Goal: Task Accomplishment & Management: Manage account settings

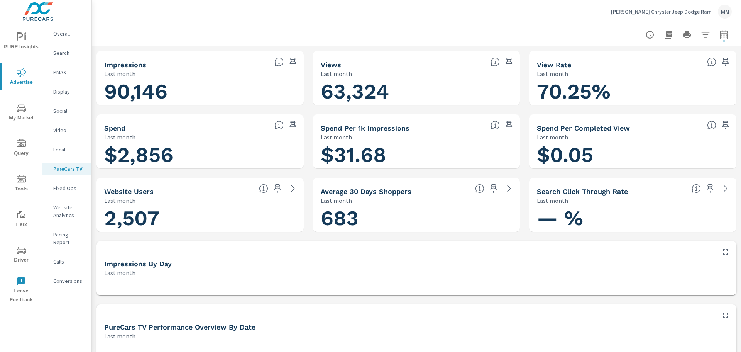
click at [661, 10] on p "[PERSON_NAME] Chrysler Jeep Dodge Ram" at bounding box center [661, 11] width 101 height 7
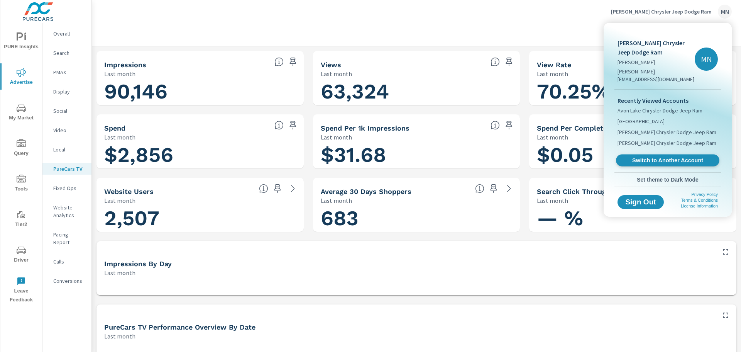
click at [675, 157] on span "Switch to Another Account" at bounding box center [668, 160] width 95 height 7
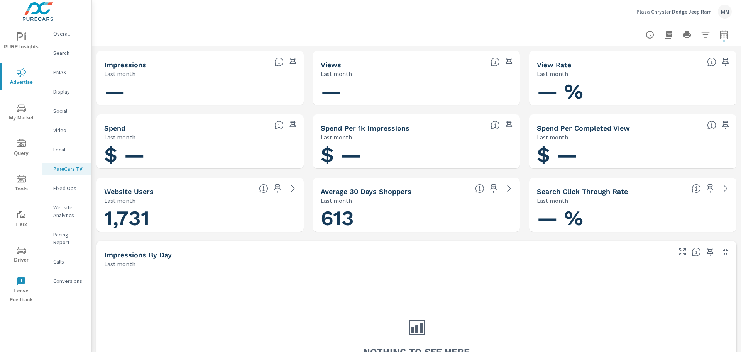
click at [687, 11] on p "Plaza Chrysler Dodge Jeep Ram" at bounding box center [674, 11] width 75 height 7
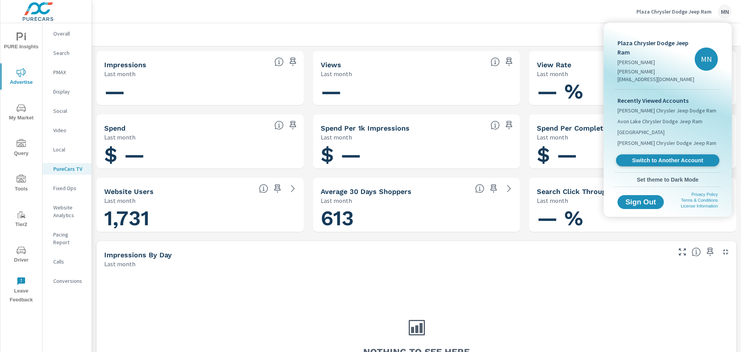
click at [653, 157] on span "Switch to Another Account" at bounding box center [668, 160] width 95 height 7
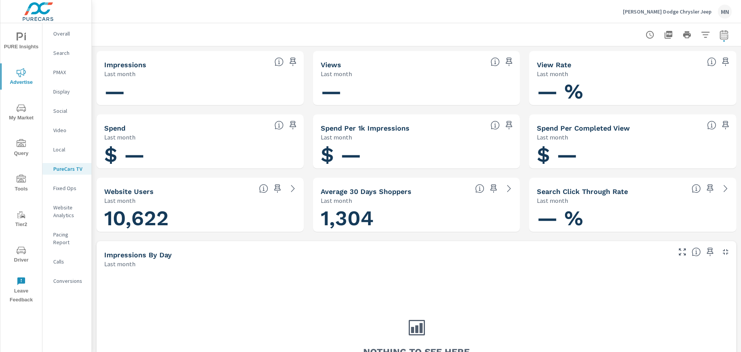
click at [653, 12] on p "[PERSON_NAME] Dodge Chrysler Jeep" at bounding box center [667, 11] width 89 height 7
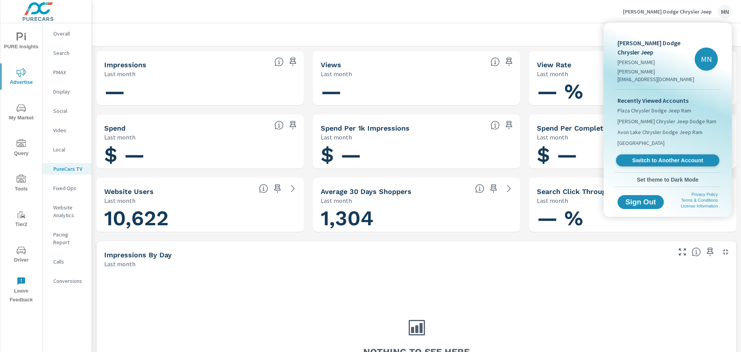
click at [652, 157] on span "Switch to Another Account" at bounding box center [668, 160] width 95 height 7
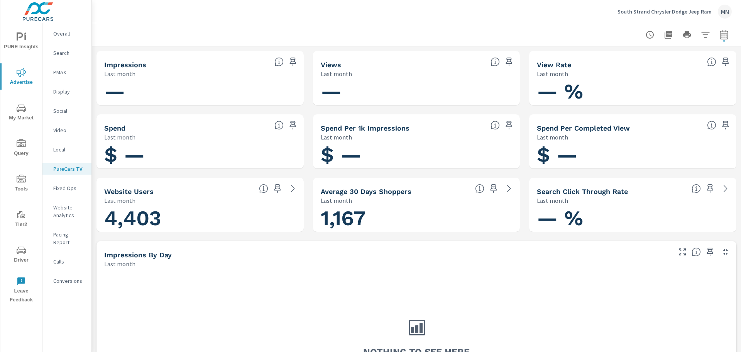
click at [680, 8] on p "South Strand Chrysler Dodge Jeep Ram" at bounding box center [665, 11] width 94 height 7
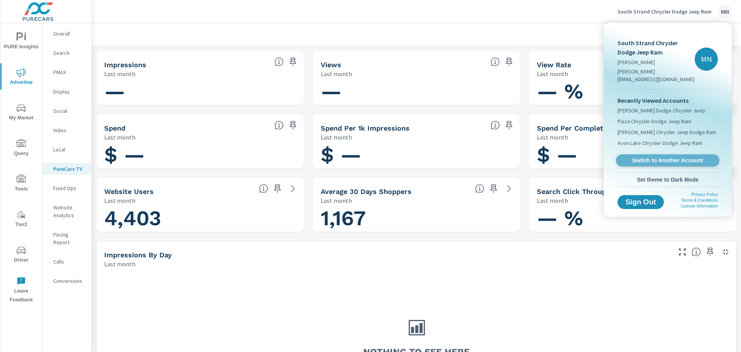
click at [662, 157] on span "Switch to Another Account" at bounding box center [668, 160] width 95 height 7
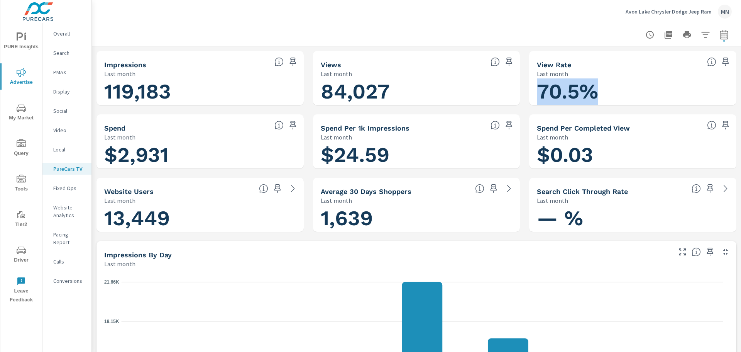
drag, startPoint x: 611, startPoint y: 95, endPoint x: 539, endPoint y: 58, distance: 80.5
click at [539, 58] on div "View Rate Last month 70.5%" at bounding box center [632, 78] width 207 height 54
click at [533, 63] on div "View Rate Last month" at bounding box center [616, 64] width 175 height 27
drag, startPoint x: 535, startPoint y: 64, endPoint x: 589, endPoint y: 81, distance: 56.2
click at [581, 76] on div "View Rate Last month" at bounding box center [616, 64] width 175 height 27
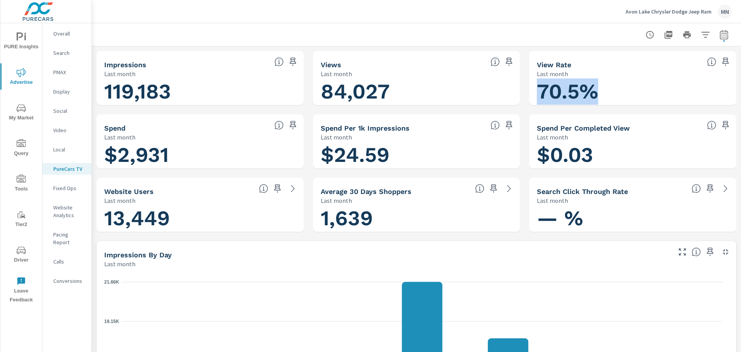
drag, startPoint x: 602, startPoint y: 92, endPoint x: 524, endPoint y: 96, distance: 78.9
copy h1 "70.5%"
drag, startPoint x: 624, startPoint y: 15, endPoint x: 80, endPoint y: 0, distance: 545.1
click at [81, 3] on div "PURE Insights Advertise My Market Query Tools Tier2 Driver Leave Feedback Overa…" at bounding box center [370, 176] width 741 height 352
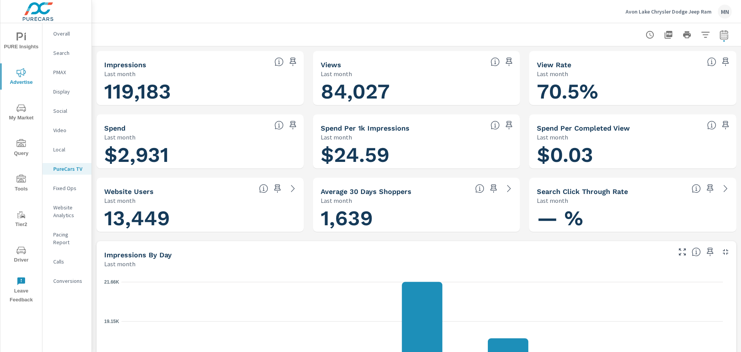
click at [692, 11] on p "Avon Lake Chrysler Dodge Jeep Ram" at bounding box center [669, 11] width 86 height 7
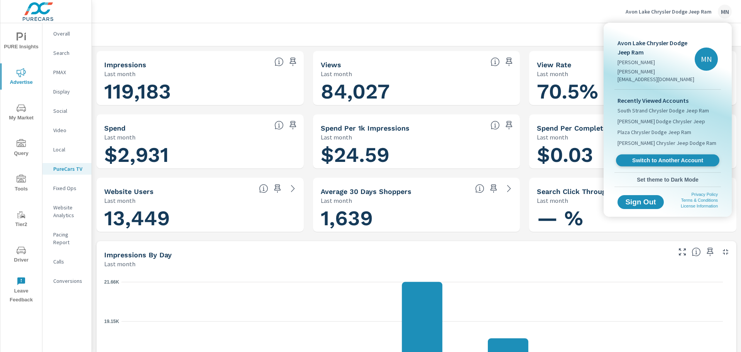
click at [670, 157] on span "Switch to Another Account" at bounding box center [668, 160] width 95 height 7
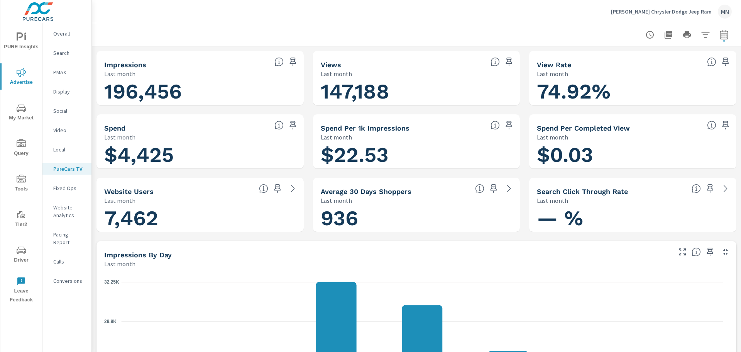
click at [669, 15] on div "[PERSON_NAME] Chrysler Dodge Jeep Ram MN" at bounding box center [671, 12] width 121 height 14
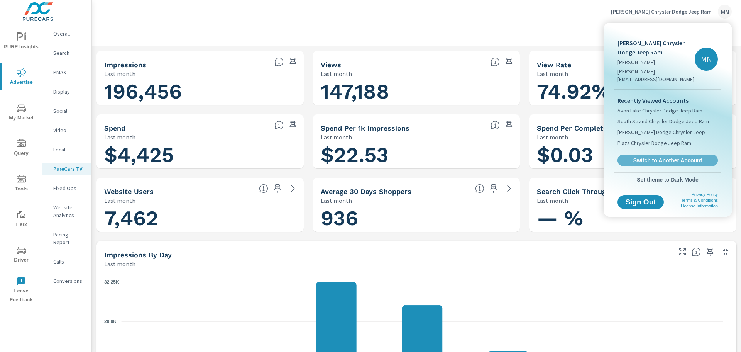
click at [663, 157] on span "Switch to Another Account" at bounding box center [668, 160] width 92 height 7
